Goal: Communication & Community: Answer question/provide support

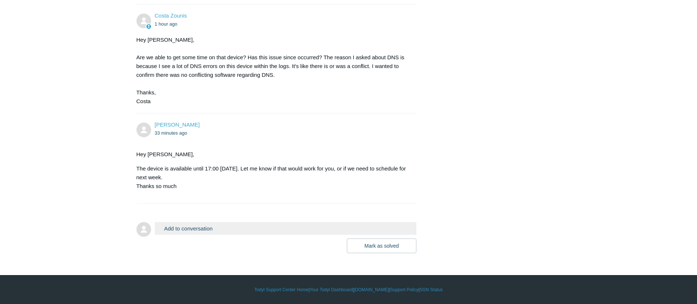
scroll to position [882, 0]
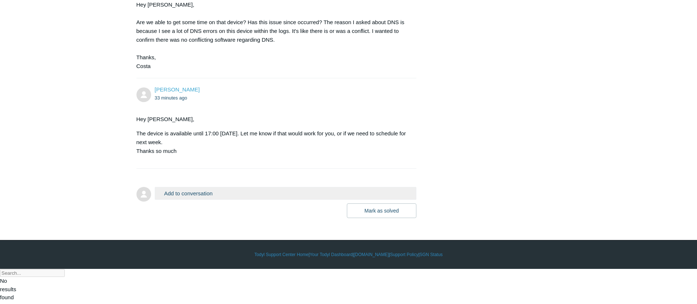
click at [244, 200] on button "Add to conversation" at bounding box center [286, 193] width 262 height 13
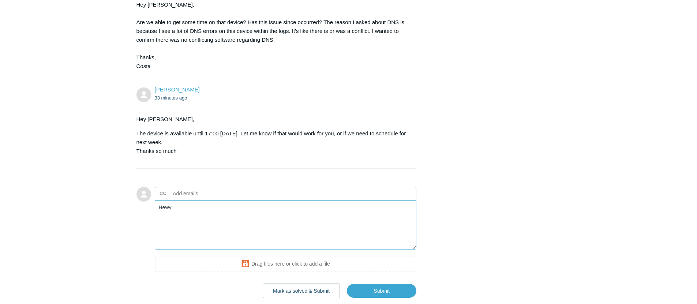
type textarea "Hewy"
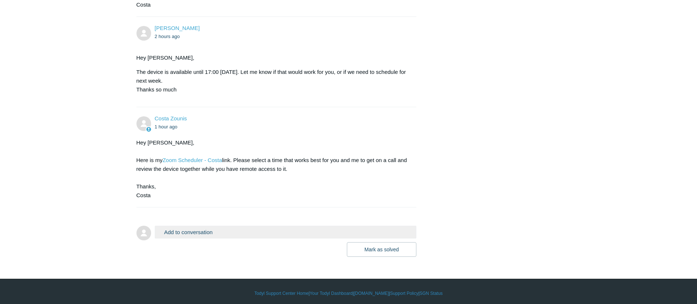
scroll to position [983, 0]
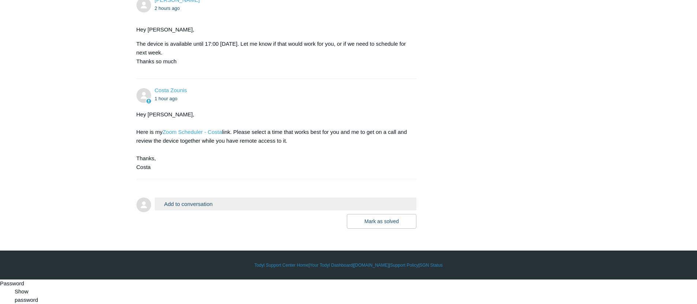
click at [201, 210] on button "Add to conversation" at bounding box center [286, 204] width 262 height 13
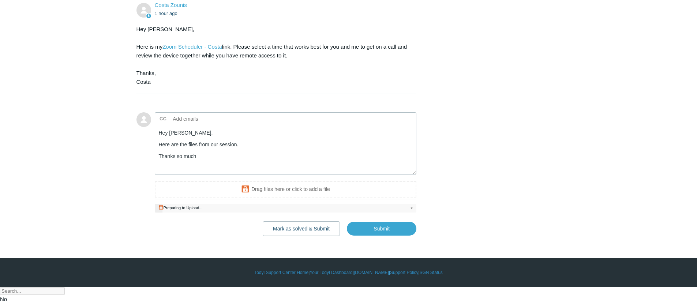
scroll to position [1061, 0]
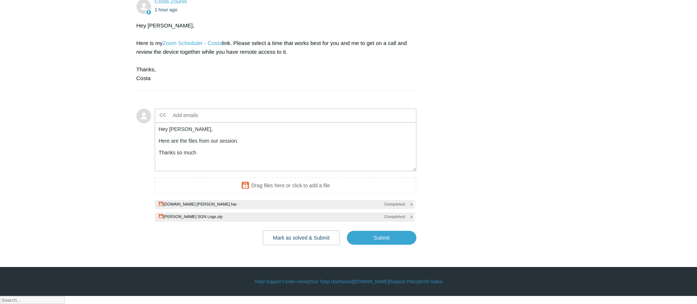
click at [252, 90] on li "Costa Zounis 1 hour ago Hey Aaron, Here is my Zoom Scheduler - Costa link. Plea…" at bounding box center [276, 40] width 280 height 100
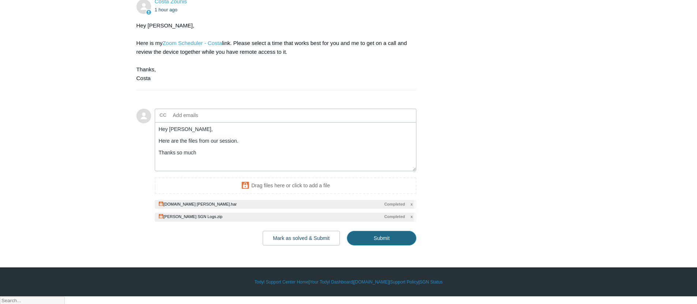
click at [360, 245] on input "Submit" at bounding box center [382, 238] width 70 height 15
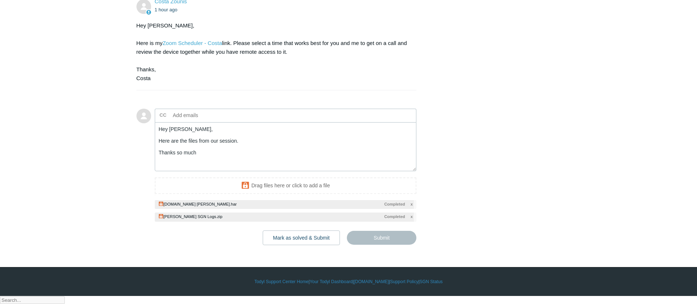
type textarea "Hey Costa, Here are the files from our session. Thanks so much This ticket incl…"
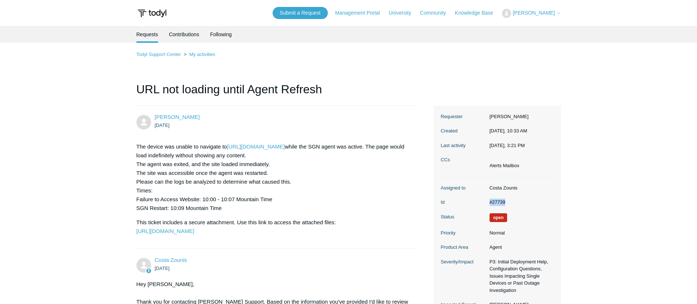
drag, startPoint x: 509, startPoint y: 203, endPoint x: 480, endPoint y: 200, distance: 29.1
click at [480, 200] on dl "Assigned to Costa Zounis Id #27739 Status Open Priority Normal Product Area Age…" at bounding box center [497, 261] width 113 height 168
copy dl "#27739"
